Goal: Information Seeking & Learning: Learn about a topic

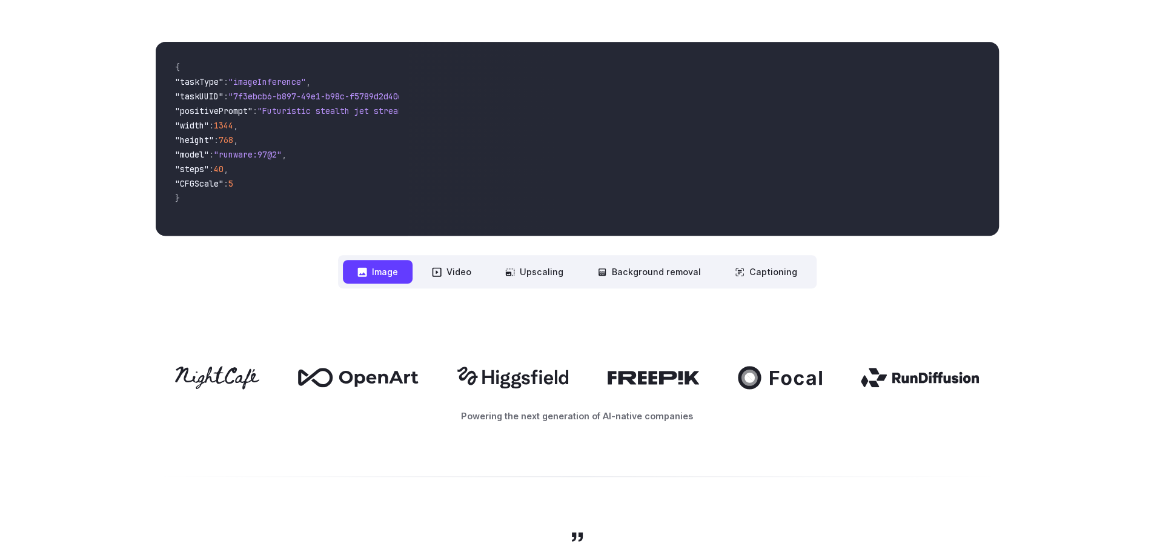
scroll to position [441, 0]
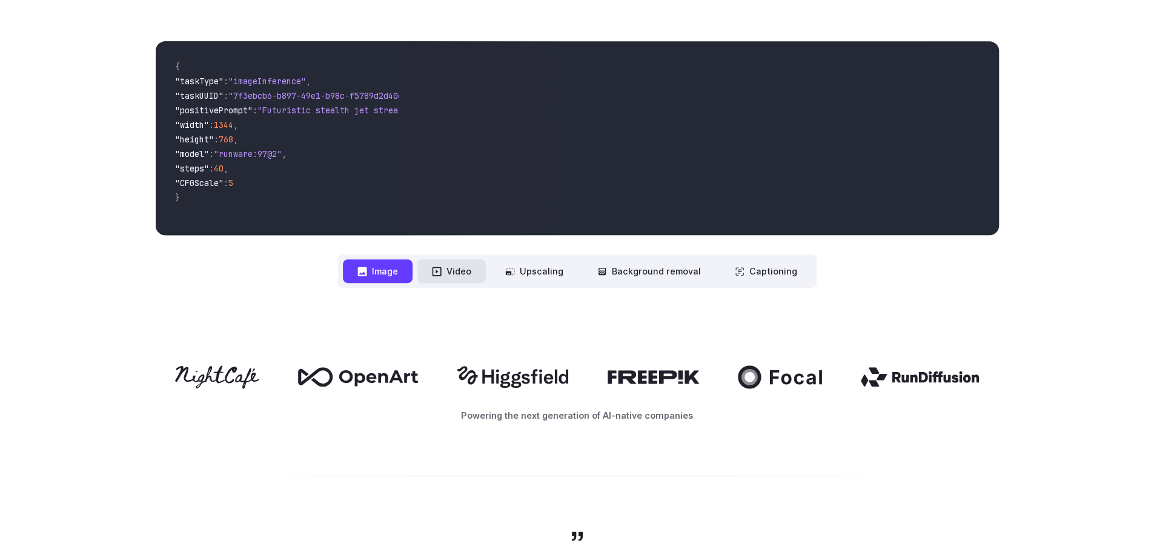
click at [446, 278] on button "Video" at bounding box center [451, 271] width 68 height 24
click at [393, 281] on button "Image" at bounding box center [378, 271] width 70 height 24
drag, startPoint x: 425, startPoint y: 284, endPoint x: 453, endPoint y: 267, distance: 32.1
click at [453, 267] on nav "**********" at bounding box center [577, 270] width 479 height 33
click at [453, 267] on button "Video" at bounding box center [451, 271] width 68 height 24
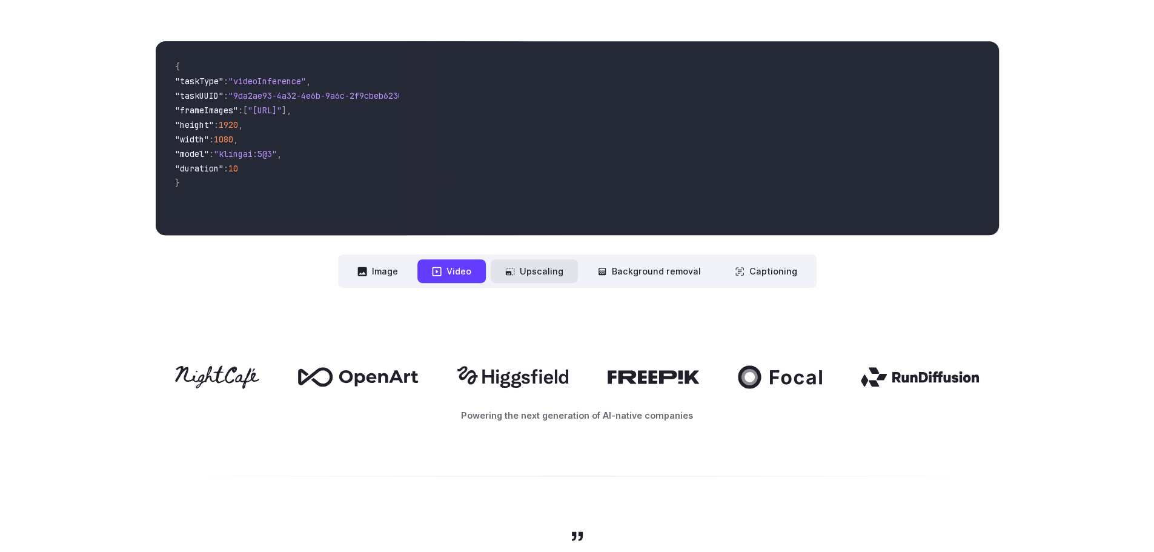
click at [528, 279] on button "Upscaling" at bounding box center [534, 271] width 87 height 24
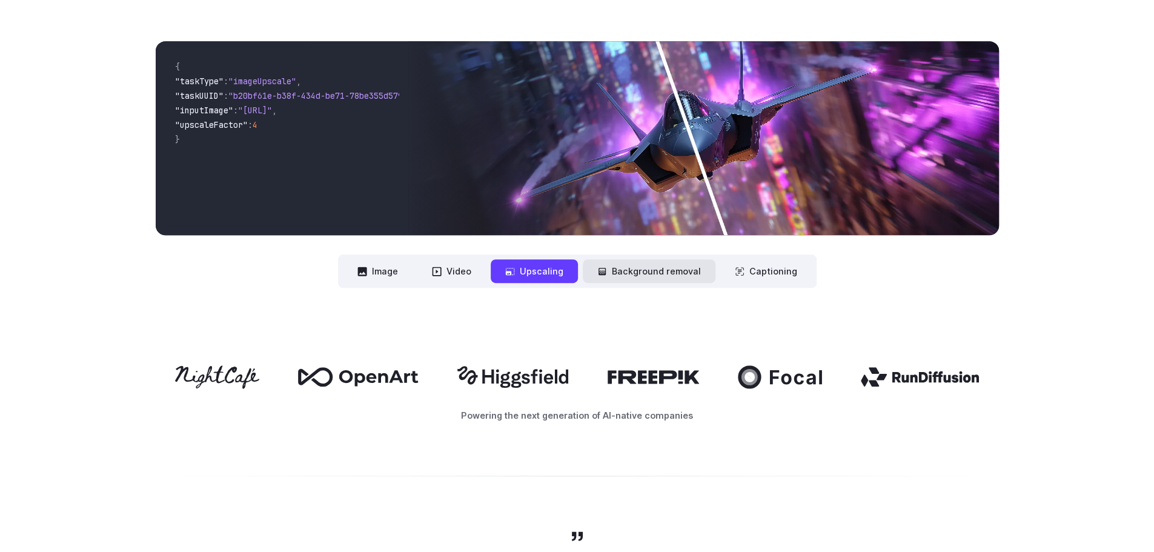
click at [616, 264] on button "Background removal" at bounding box center [649, 271] width 133 height 24
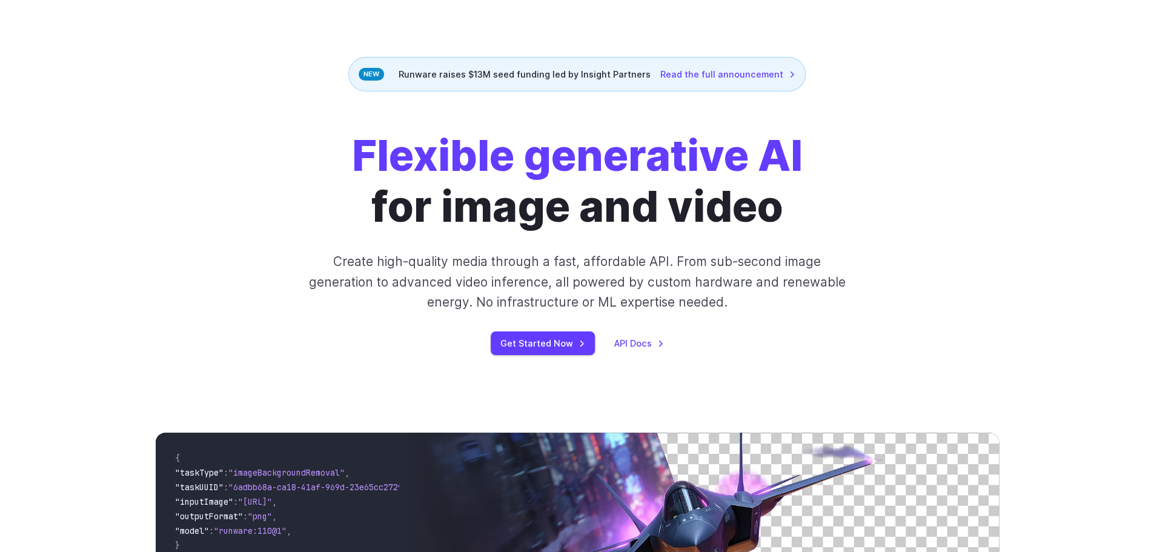
scroll to position [0, 0]
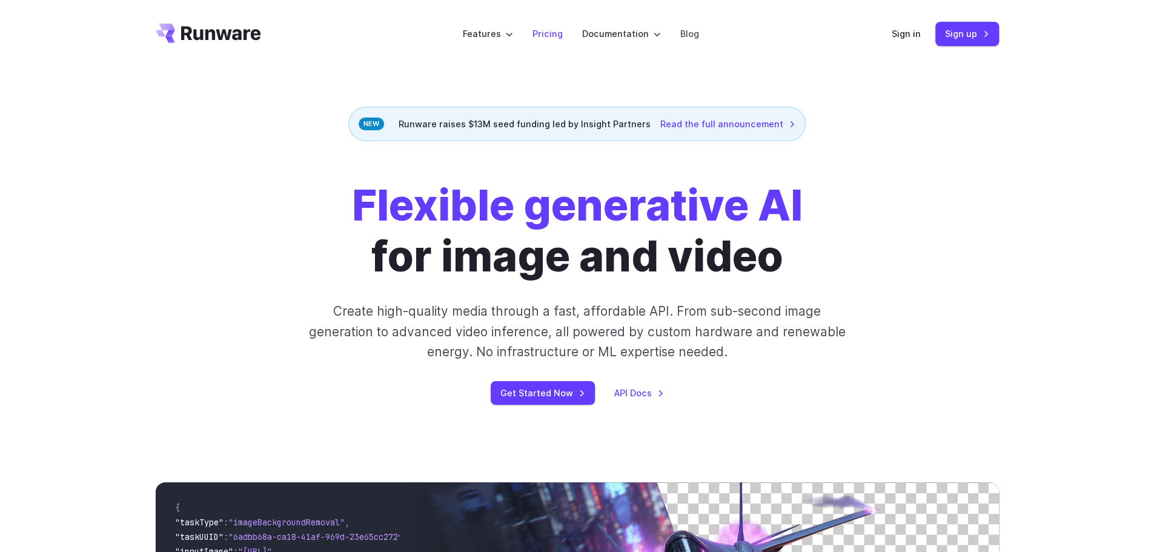
click at [557, 31] on link "Pricing" at bounding box center [548, 34] width 30 height 14
